Goal: Transaction & Acquisition: Purchase product/service

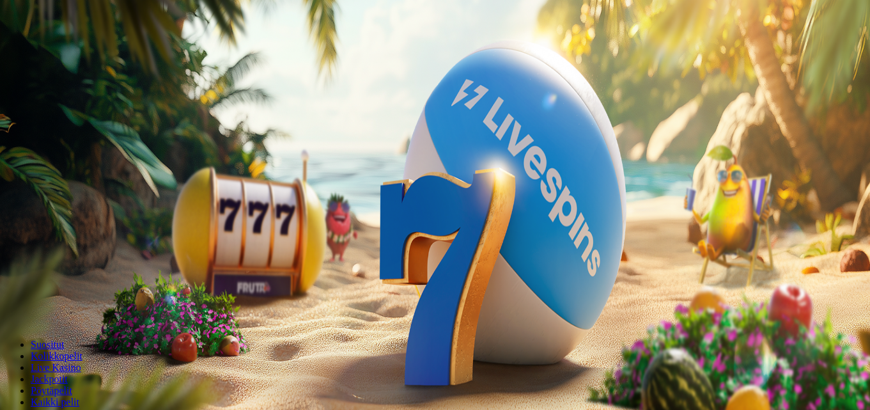
click at [96, 268] on input "***" at bounding box center [50, 274] width 91 height 13
type input "*"
type input "**"
click at [67, 306] on span "Talleta ja pelaa" at bounding box center [38, 311] width 57 height 10
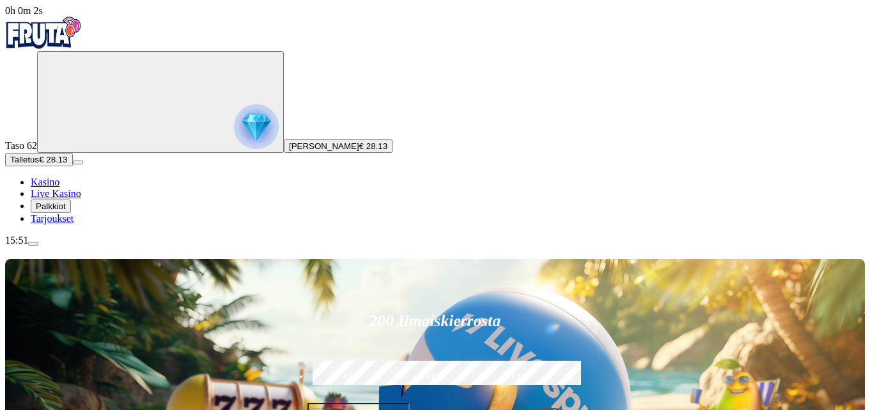
scroll to position [192, 0]
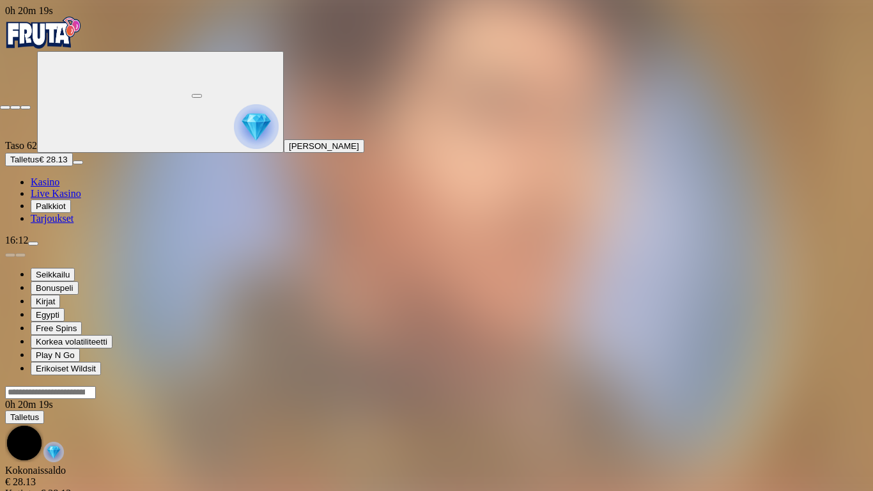
click at [31, 105] on button "button" at bounding box center [25, 107] width 10 height 4
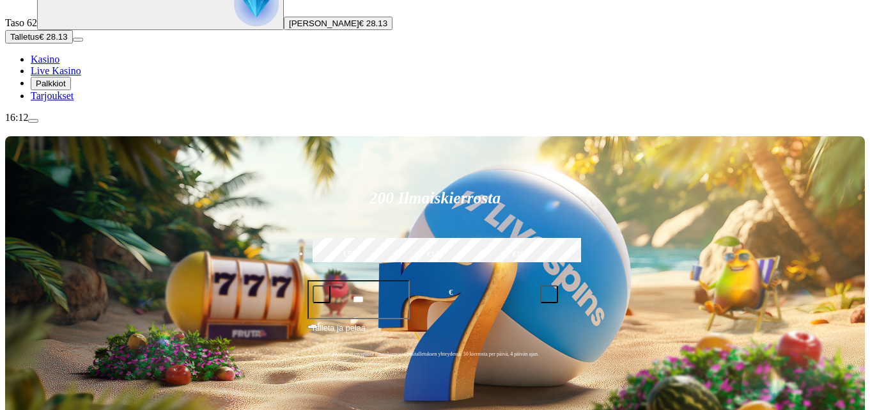
scroll to position [128, 0]
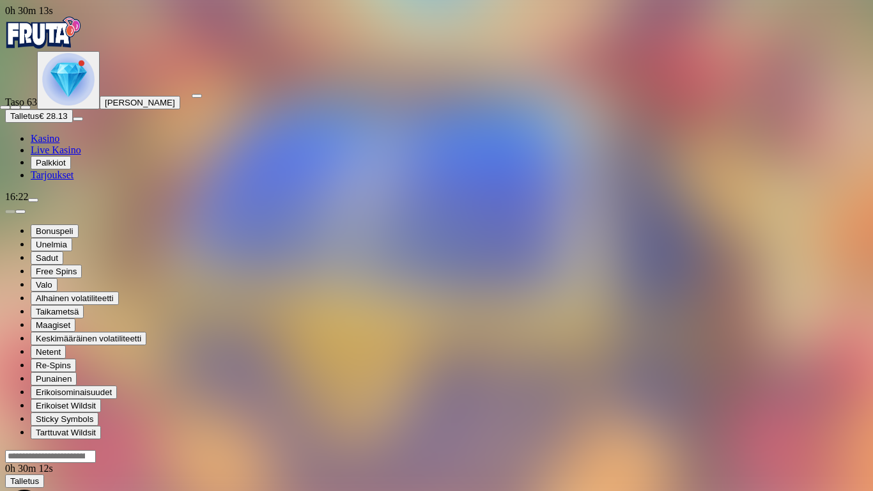
click at [31, 105] on button "button" at bounding box center [25, 107] width 10 height 4
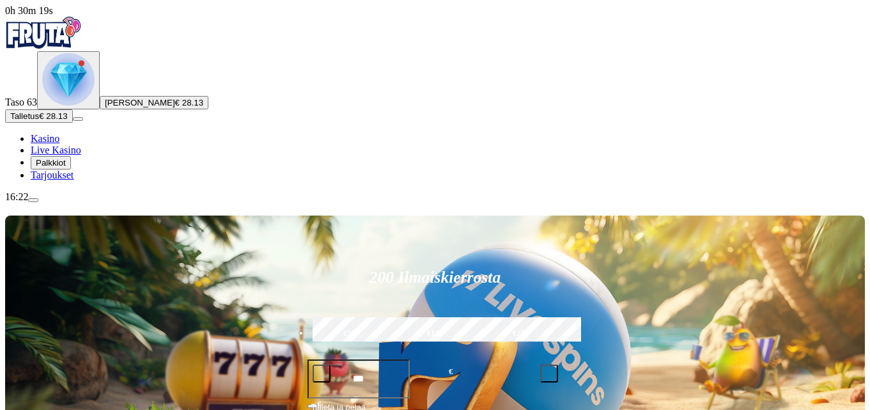
click at [70, 105] on img "Primary" at bounding box center [68, 79] width 52 height 52
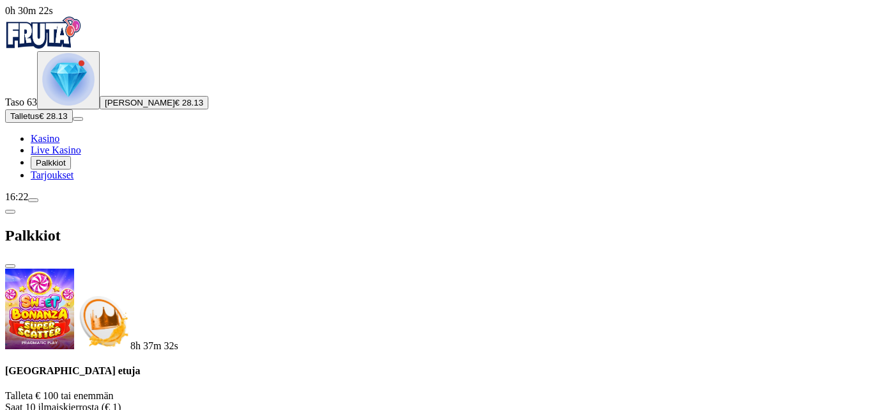
scroll to position [154, 0]
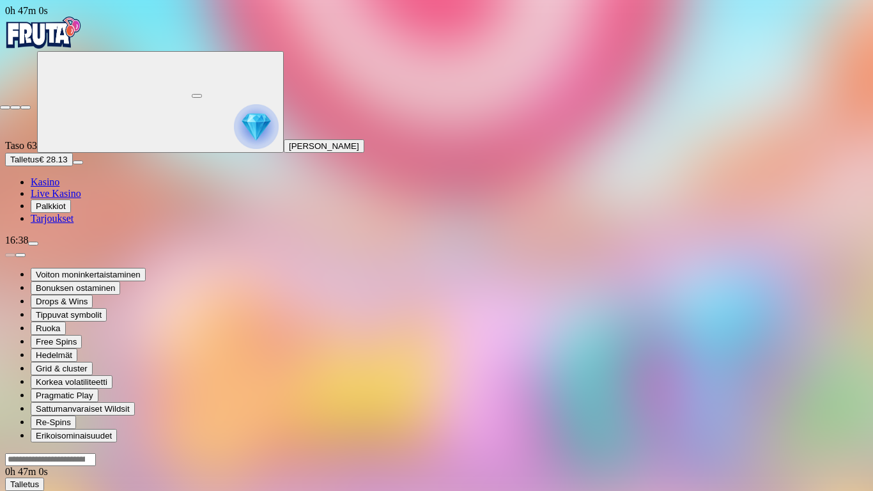
click at [26, 107] on span "fullscreen-exit icon" at bounding box center [26, 107] width 0 height 0
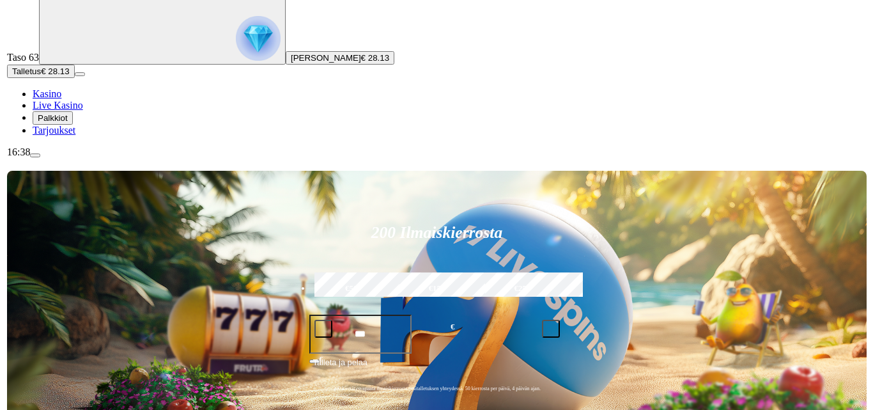
scroll to position [128, 0]
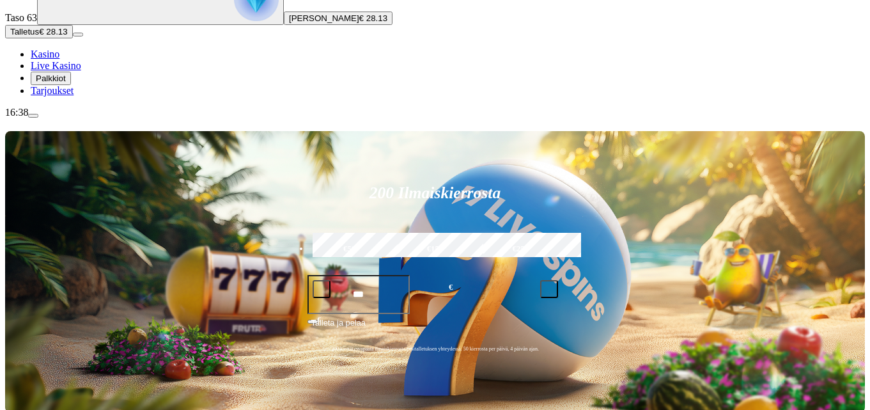
click at [33, 116] on span "menu icon" at bounding box center [33, 116] width 0 height 0
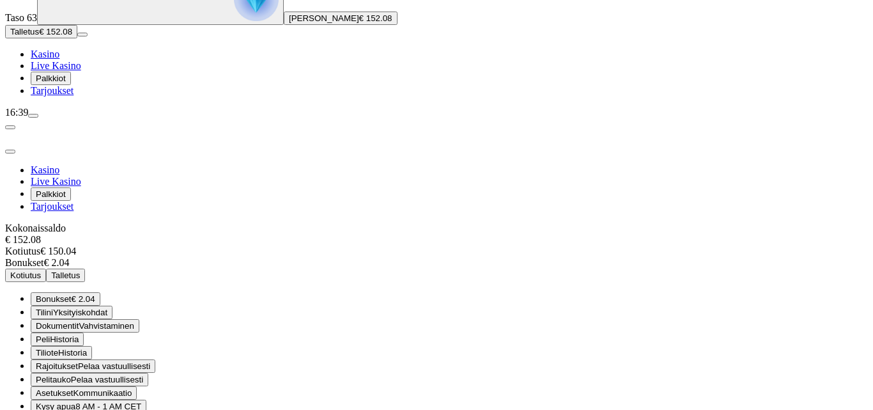
click at [41, 270] on span "Kotiutus" at bounding box center [25, 275] width 31 height 10
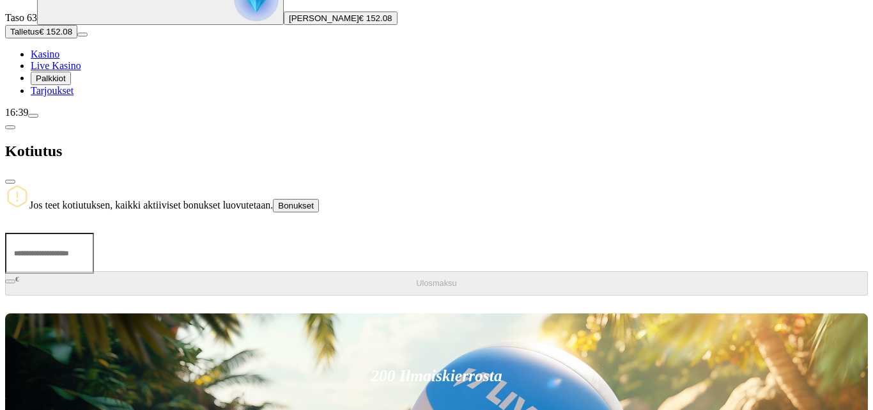
click at [94, 233] on input "number" at bounding box center [49, 253] width 89 height 41
type input "***"
click at [416, 278] on span "Ulosmaksu" at bounding box center [436, 283] width 40 height 10
click at [10, 182] on span "close icon" at bounding box center [10, 182] width 0 height 0
